Goal: Task Accomplishment & Management: Use online tool/utility

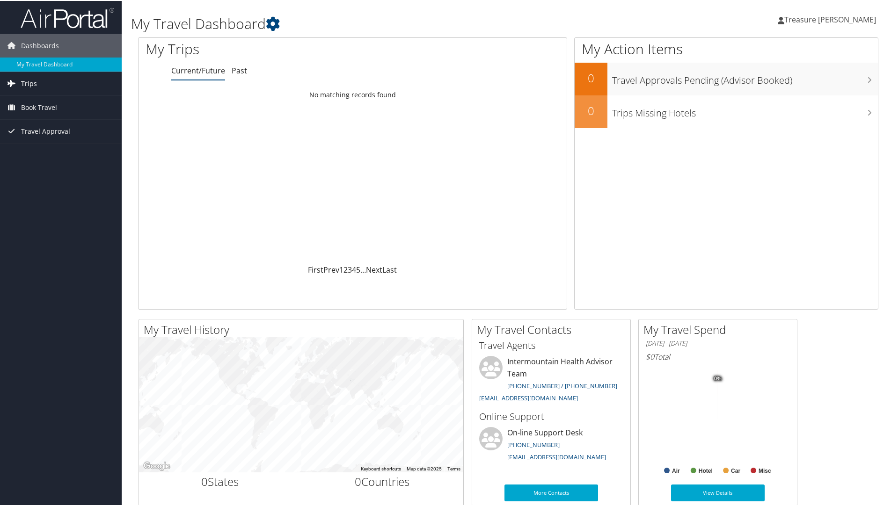
click at [34, 82] on span "Trips" at bounding box center [29, 82] width 16 height 23
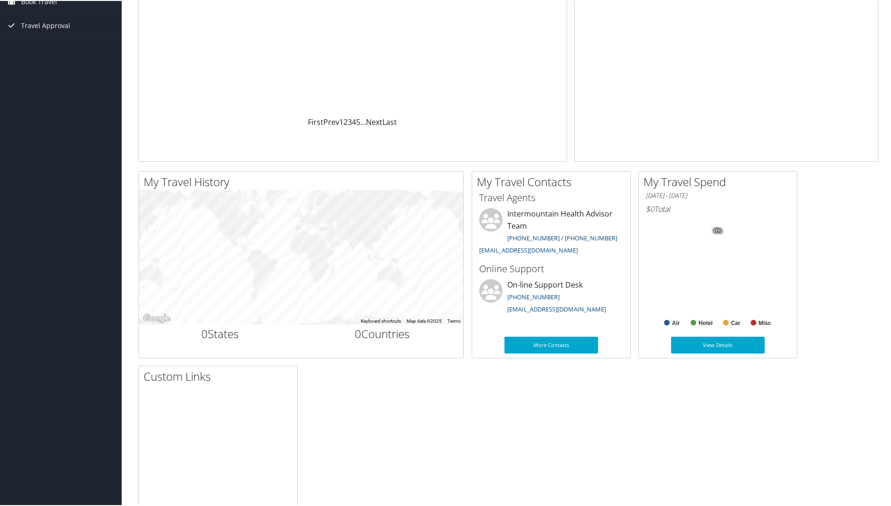
scroll to position [187, 0]
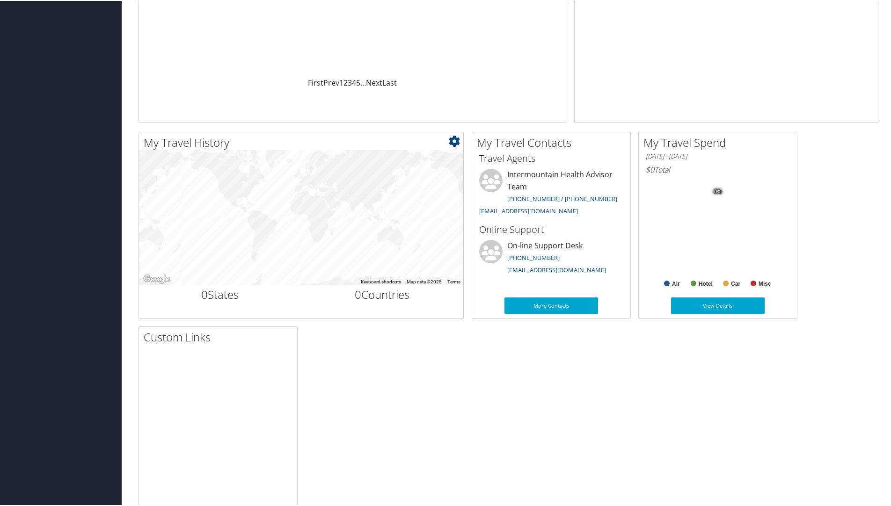
click at [211, 254] on div at bounding box center [301, 217] width 324 height 135
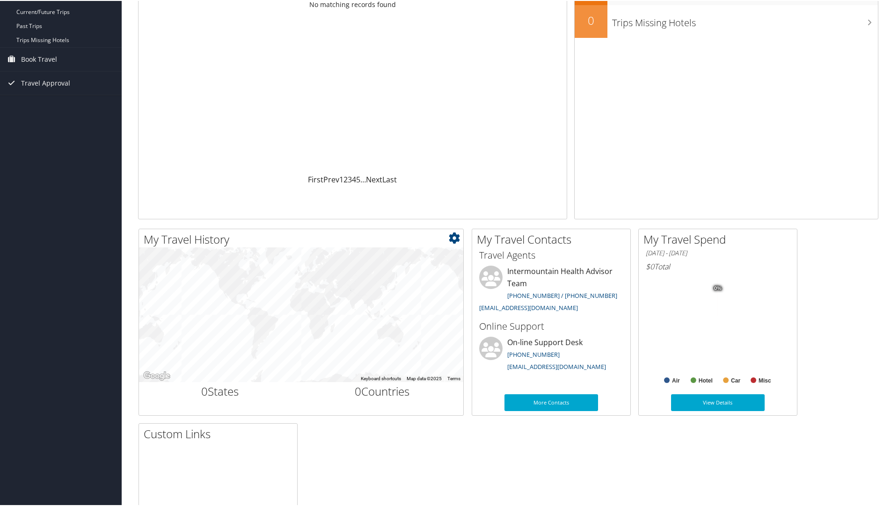
scroll to position [0, 0]
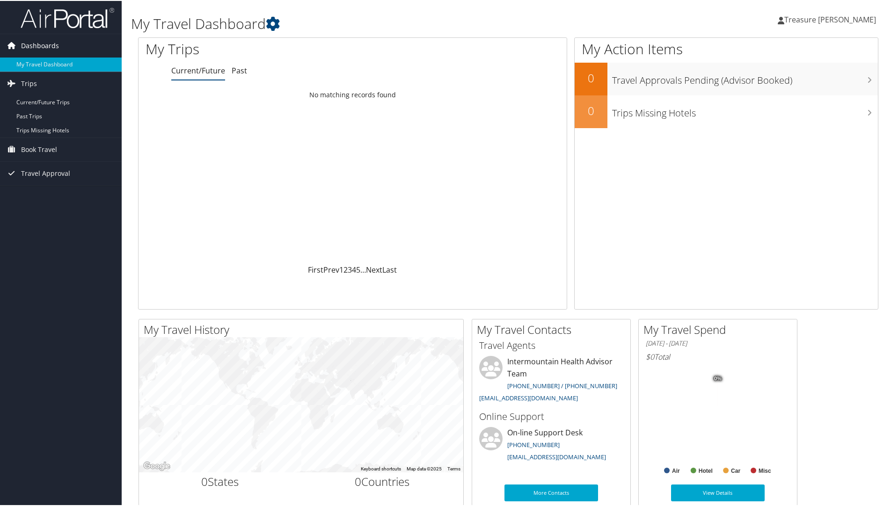
click at [67, 42] on link "Dashboards" at bounding box center [61, 44] width 122 height 23
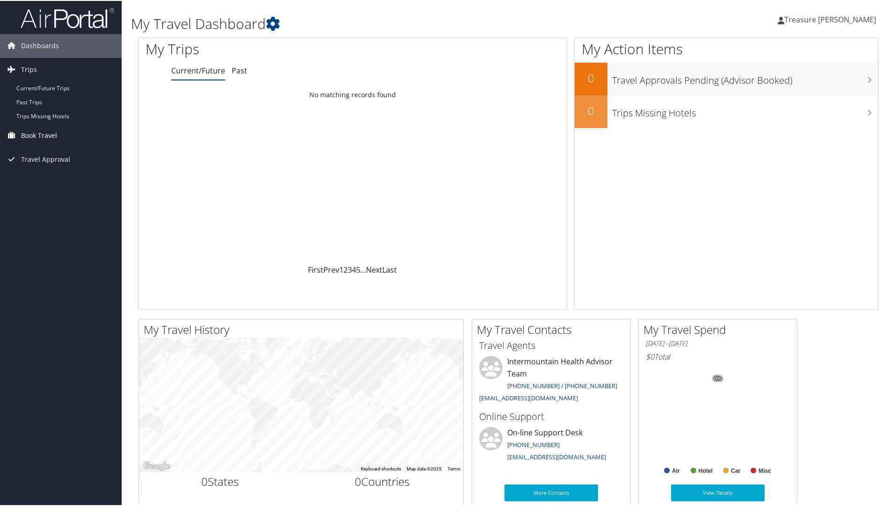
click at [50, 135] on span "Book Travel" at bounding box center [39, 134] width 36 height 23
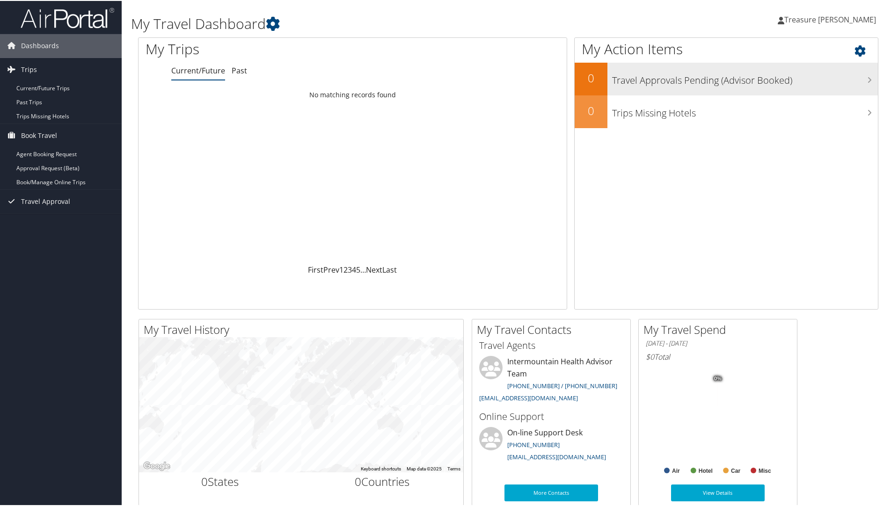
click at [640, 81] on h3 "Travel Approvals Pending (Advisor Booked)" at bounding box center [745, 77] width 266 height 18
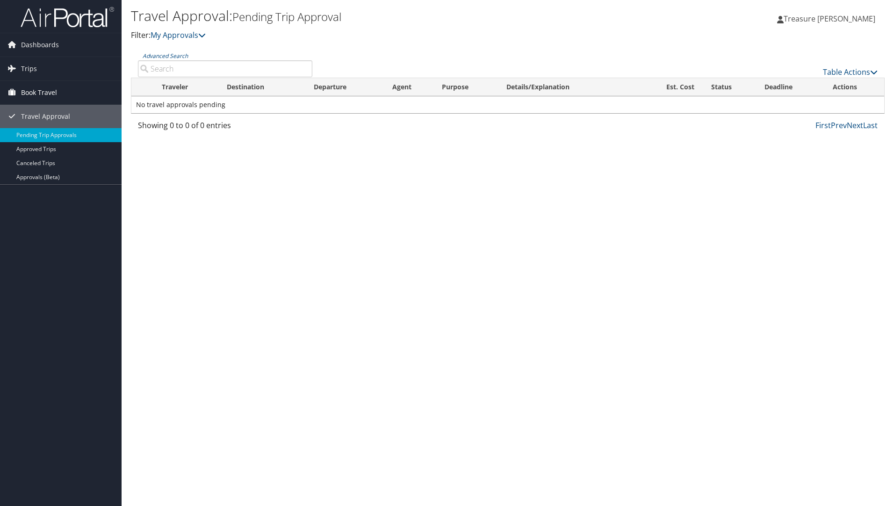
click at [21, 94] on span "Book Travel" at bounding box center [39, 92] width 36 height 23
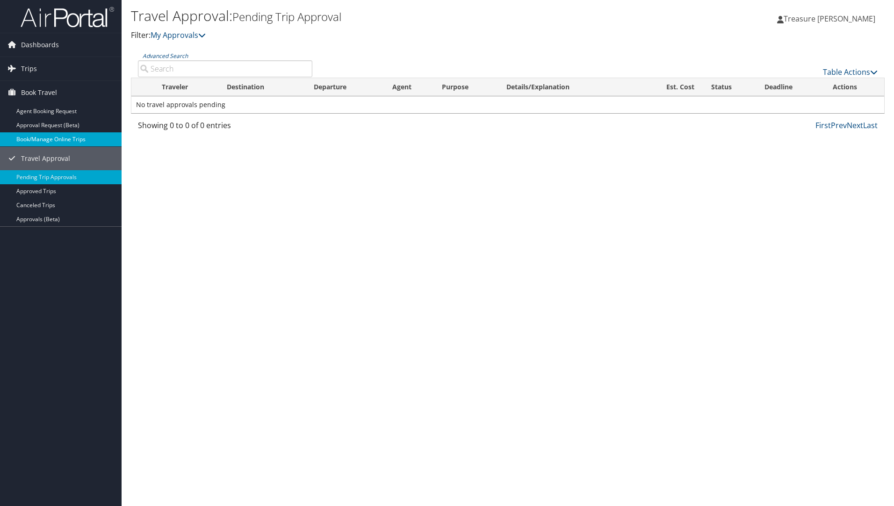
click at [47, 136] on link "Book/Manage Online Trips" at bounding box center [61, 139] width 122 height 14
